Goal: Obtain resource: Download file/media

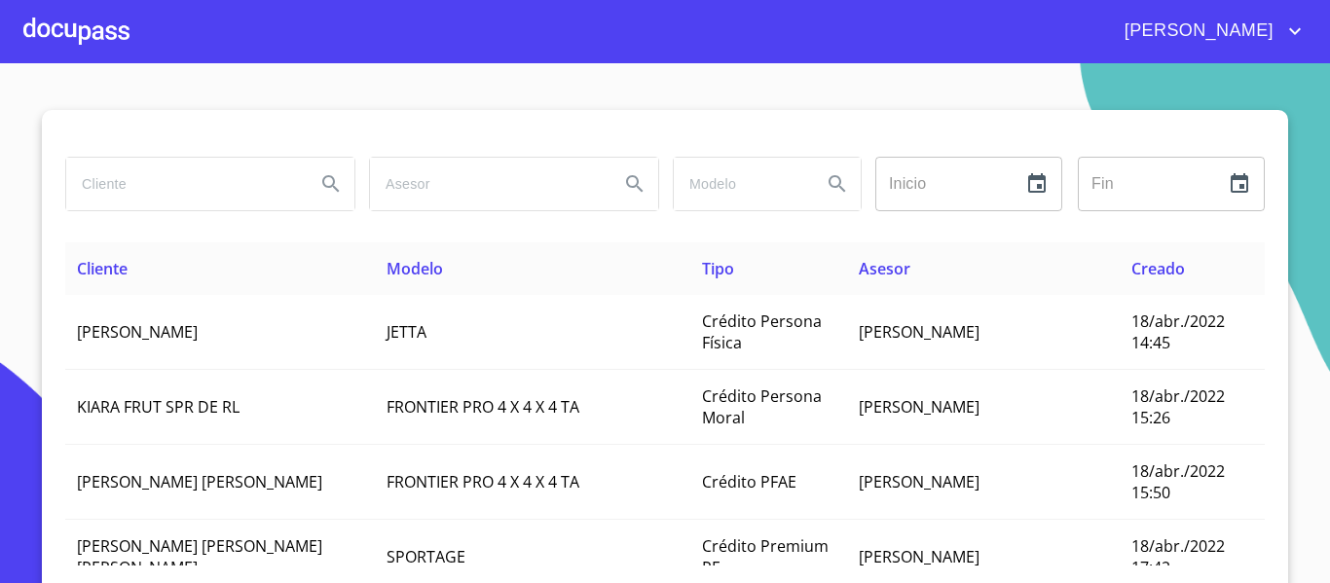
click at [128, 181] on input "search" at bounding box center [183, 184] width 234 height 53
type input "[PERSON_NAME]"
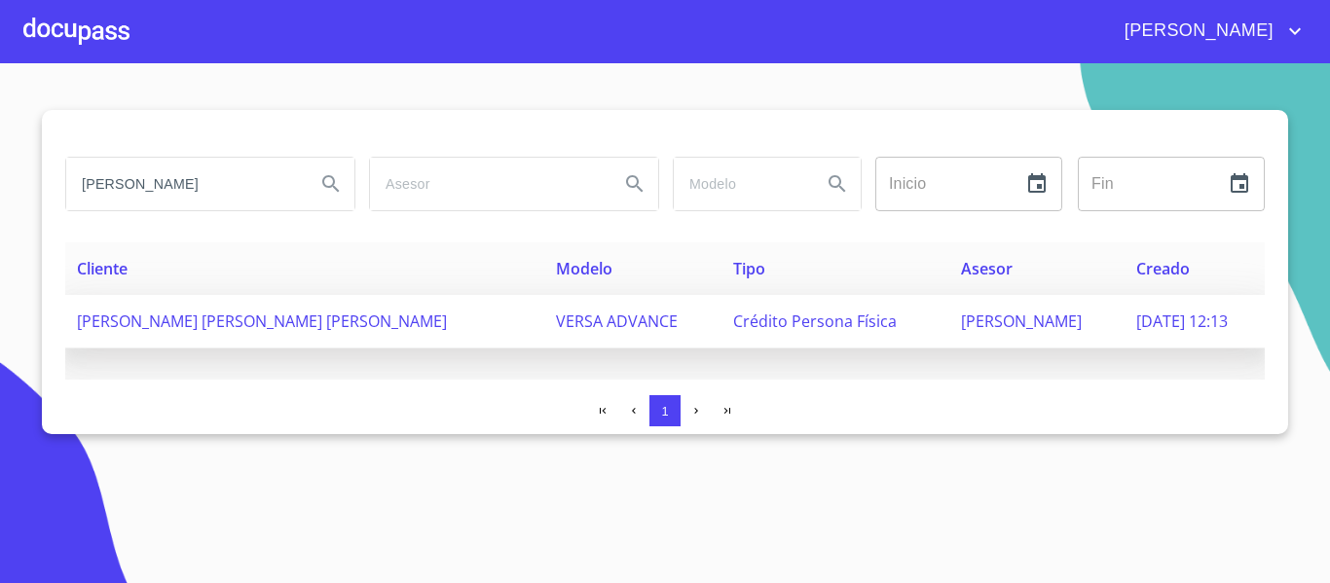
click at [556, 328] on span "VERSA ADVANCE" at bounding box center [617, 321] width 122 height 21
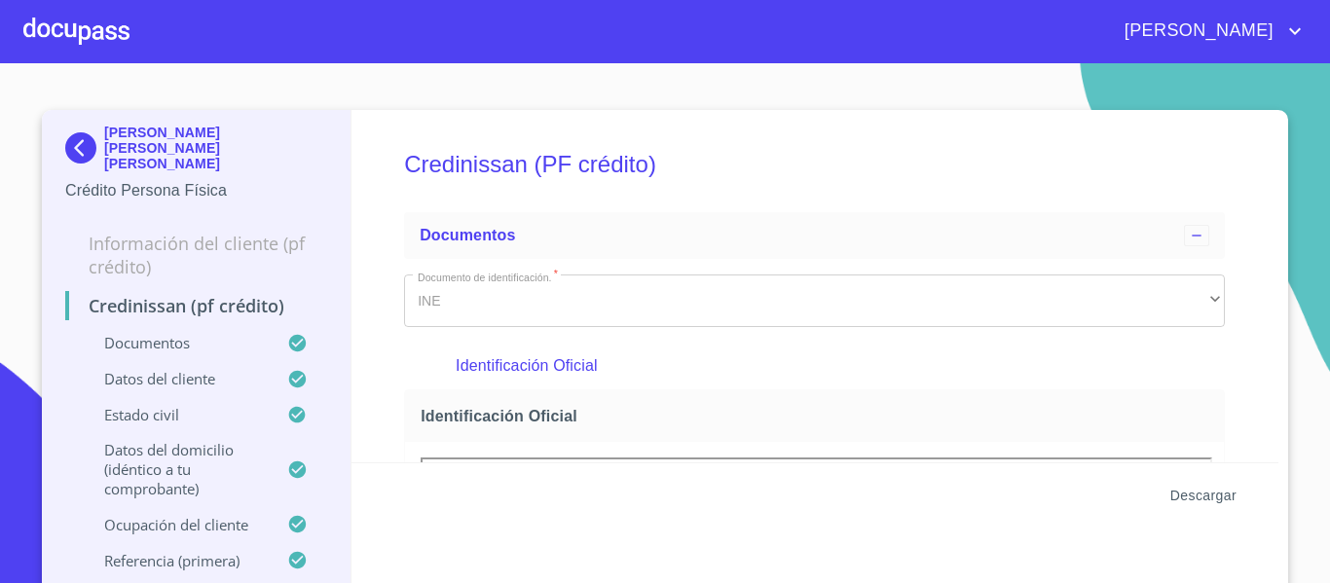
click at [1215, 498] on span "Descargar" at bounding box center [1203, 496] width 66 height 24
